Goal: Task Accomplishment & Management: Use online tool/utility

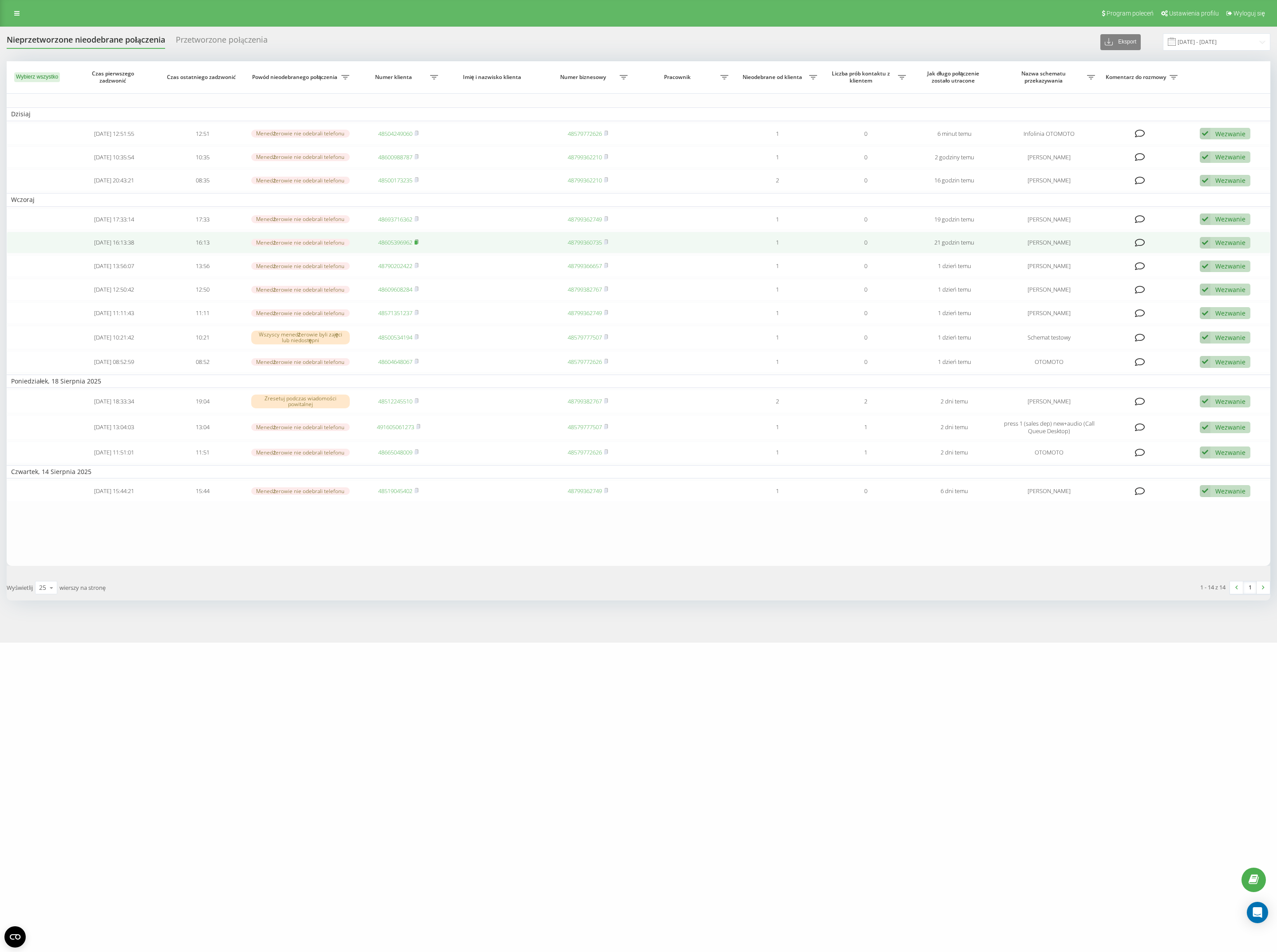
click at [419, 242] on icon at bounding box center [416, 242] width 4 height 5
click at [1220, 240] on div "Wezwanie" at bounding box center [1230, 242] width 30 height 9
click at [1200, 275] on span "Skontaktowano się z klientem za pomocą innego kanału" at bounding box center [1160, 273] width 165 height 9
